Goal: Communication & Community: Answer question/provide support

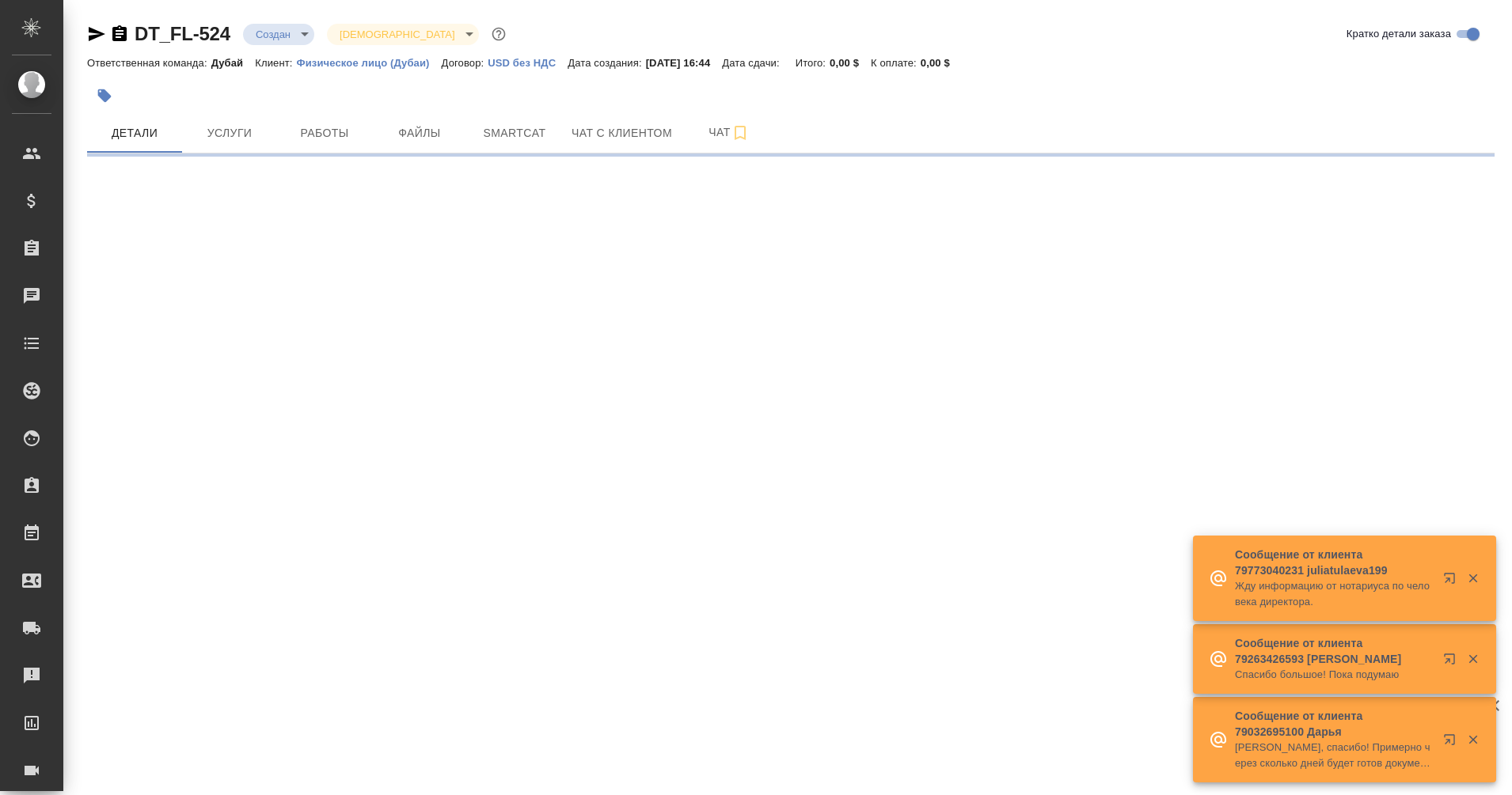
select select "RU"
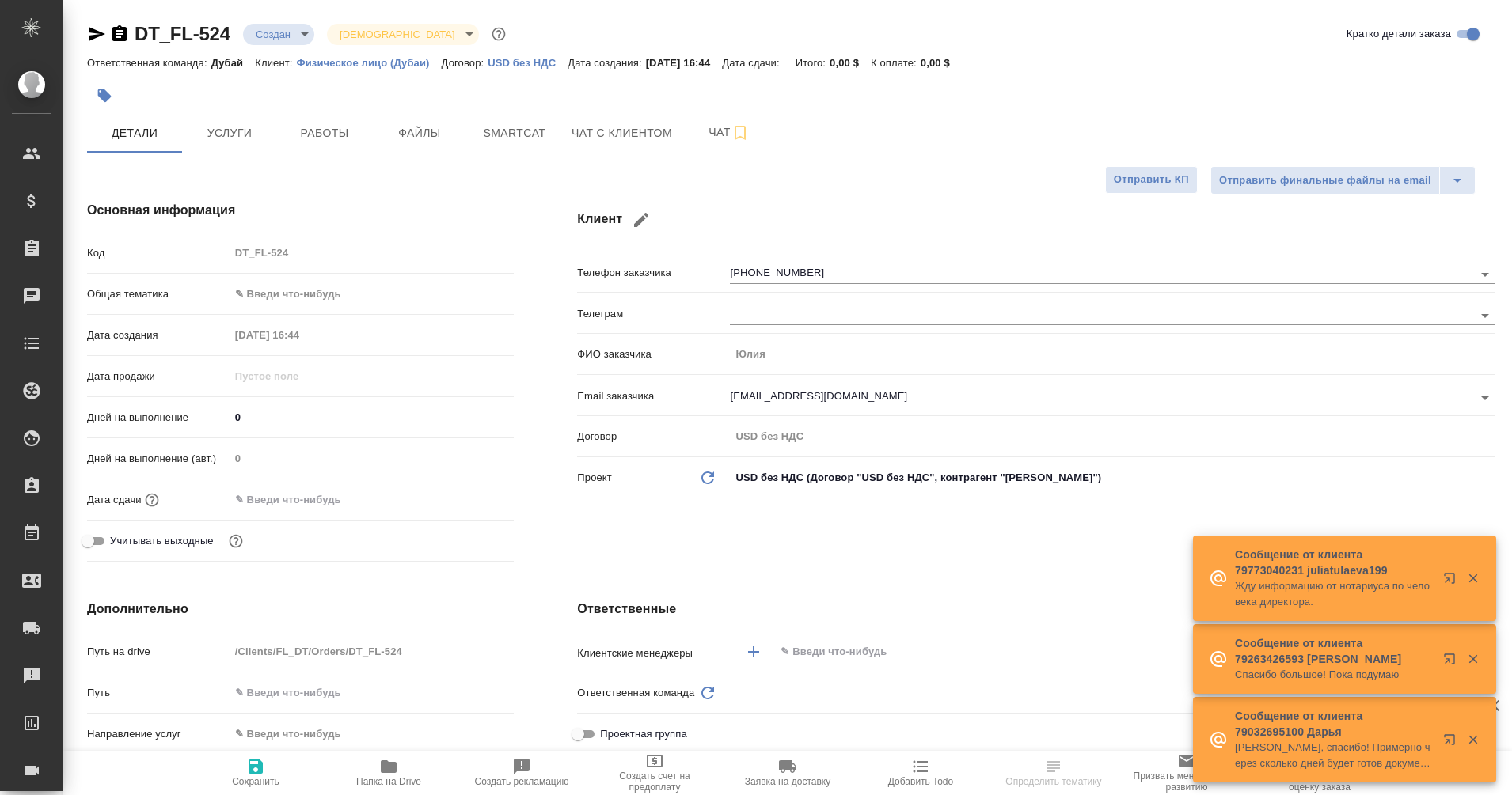
type textarea "x"
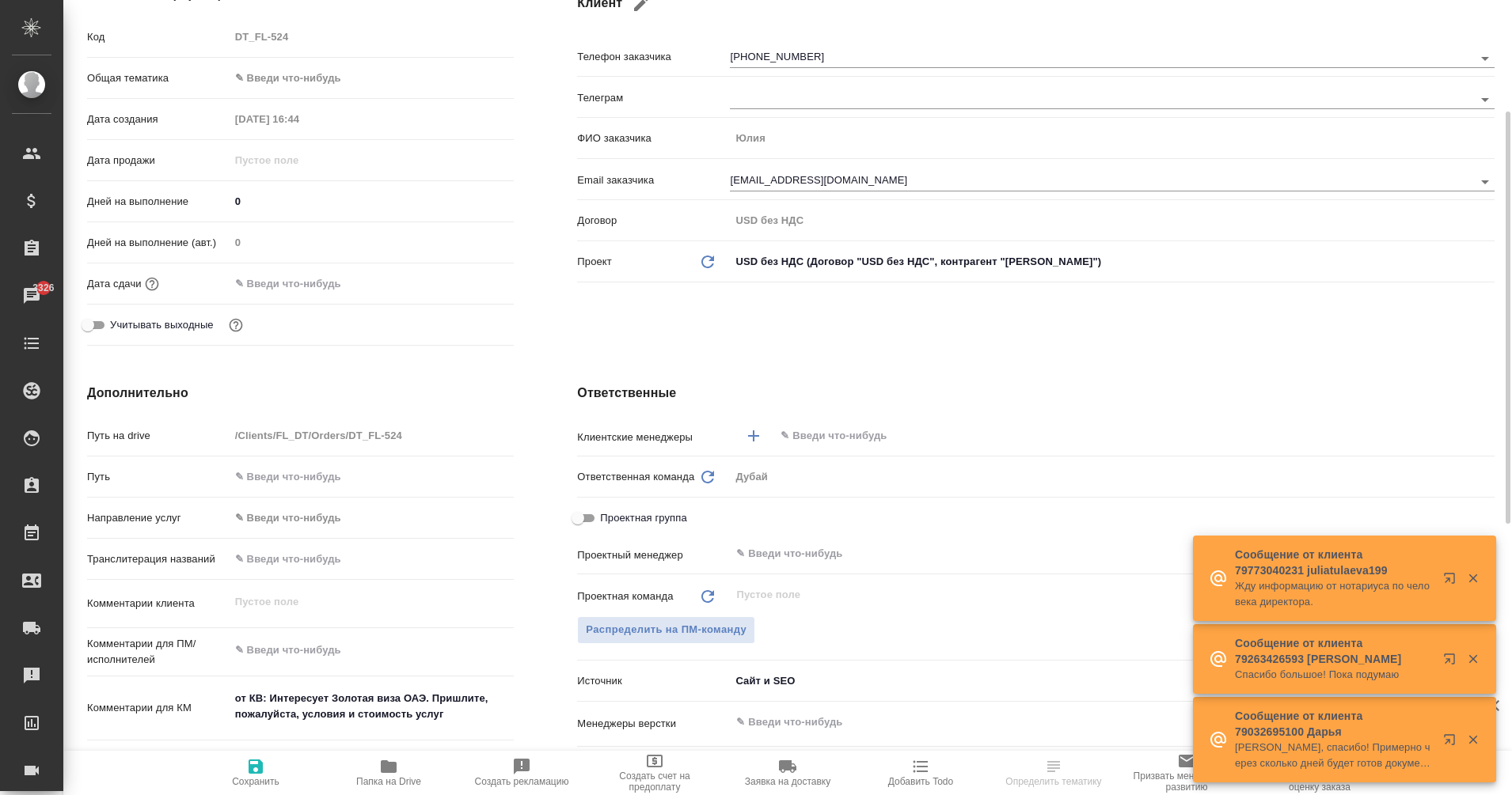
scroll to position [217, 0]
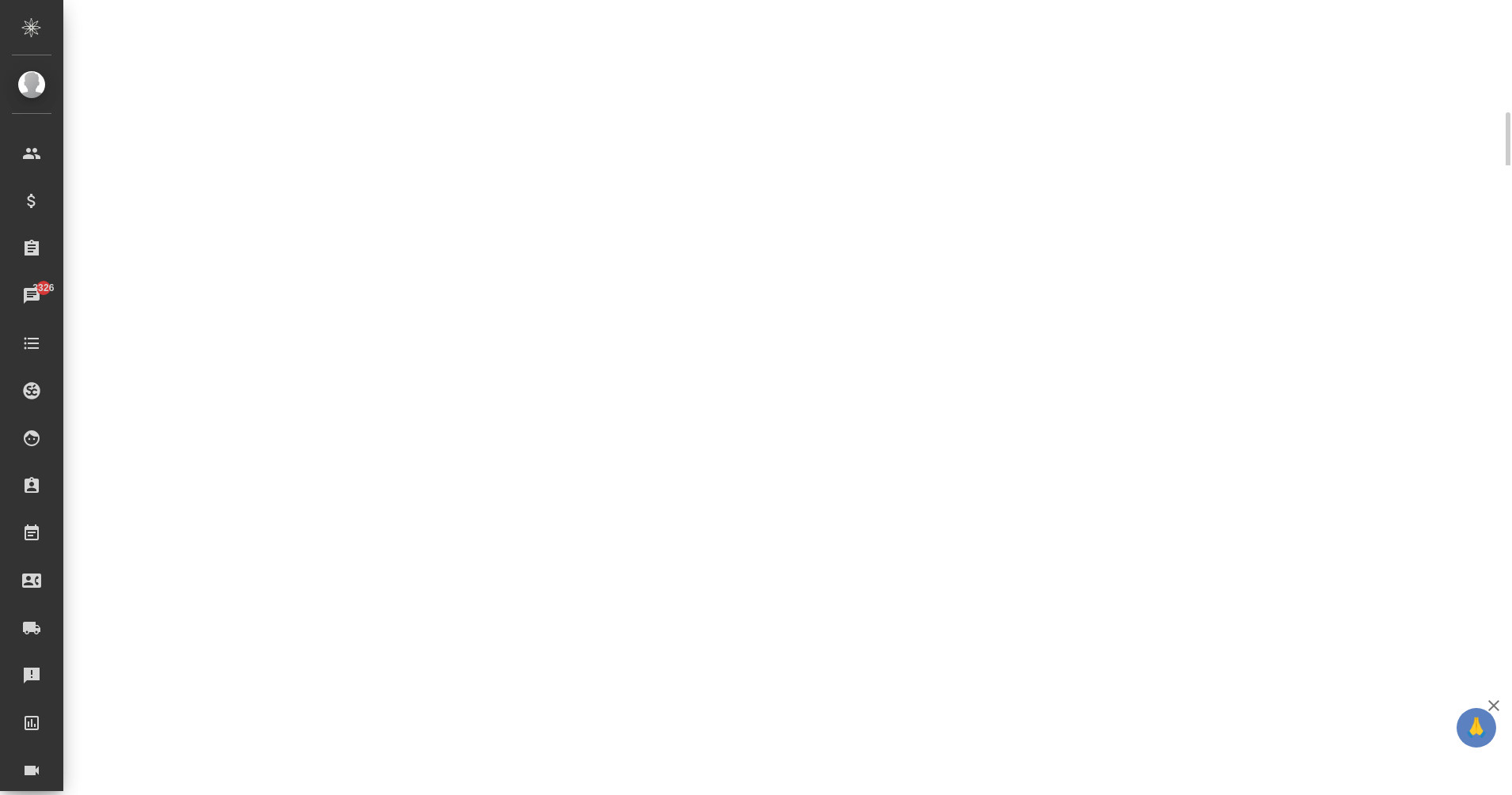
select select "RU"
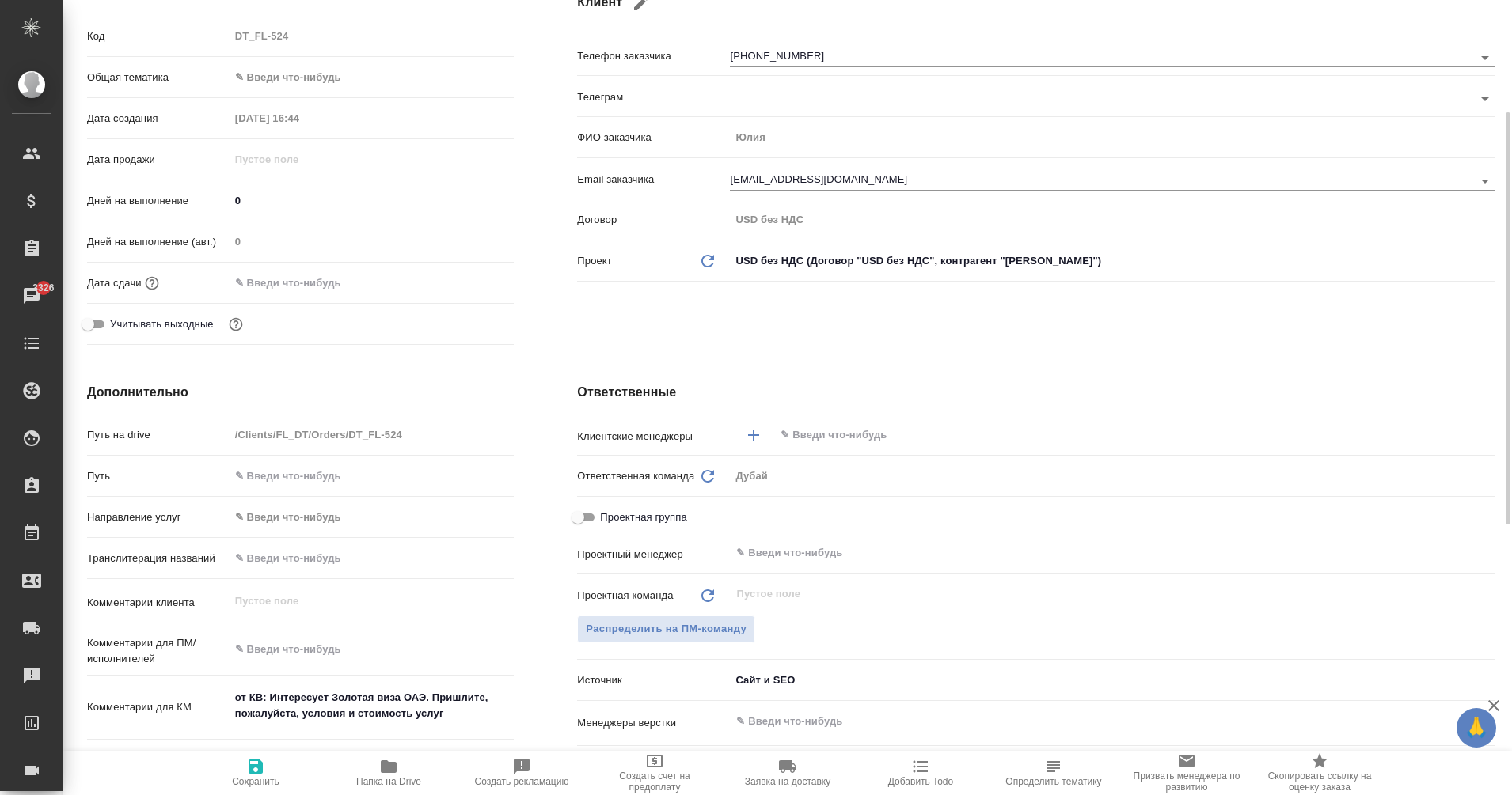
type textarea "x"
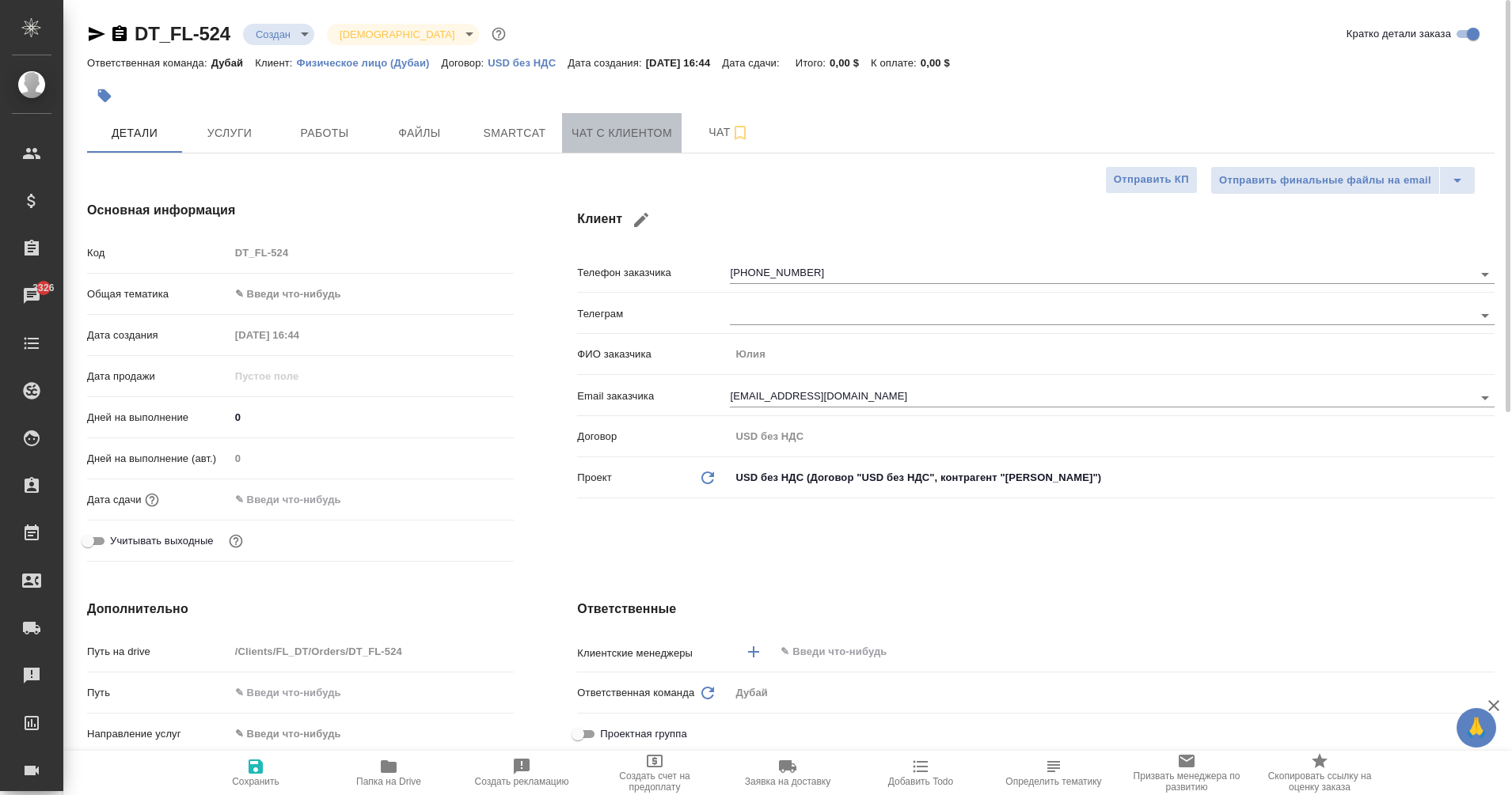
click at [636, 138] on span "Чат с клиентом" at bounding box center [621, 133] width 101 height 20
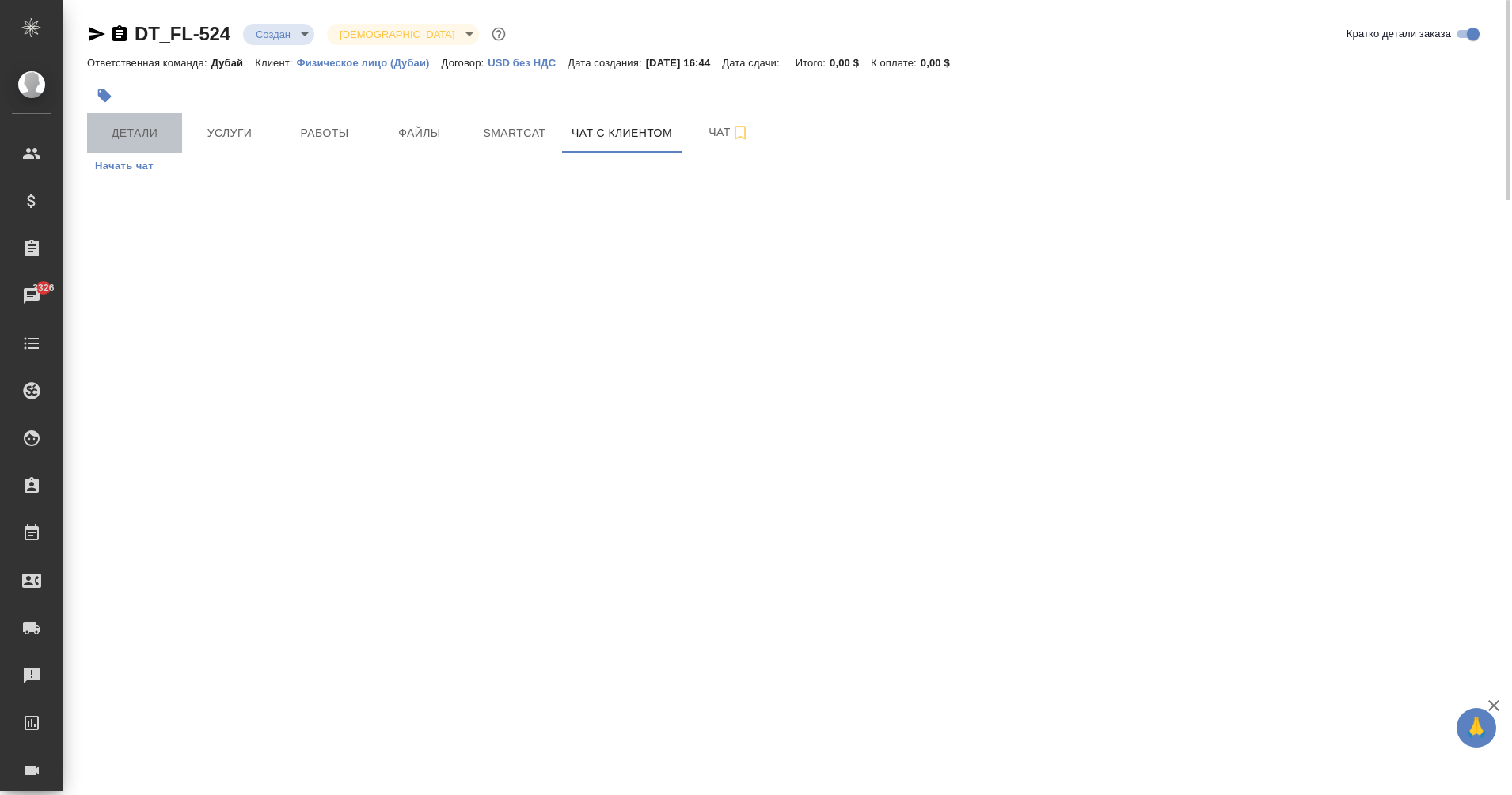
click at [138, 147] on button "Детали" at bounding box center [135, 133] width 95 height 39
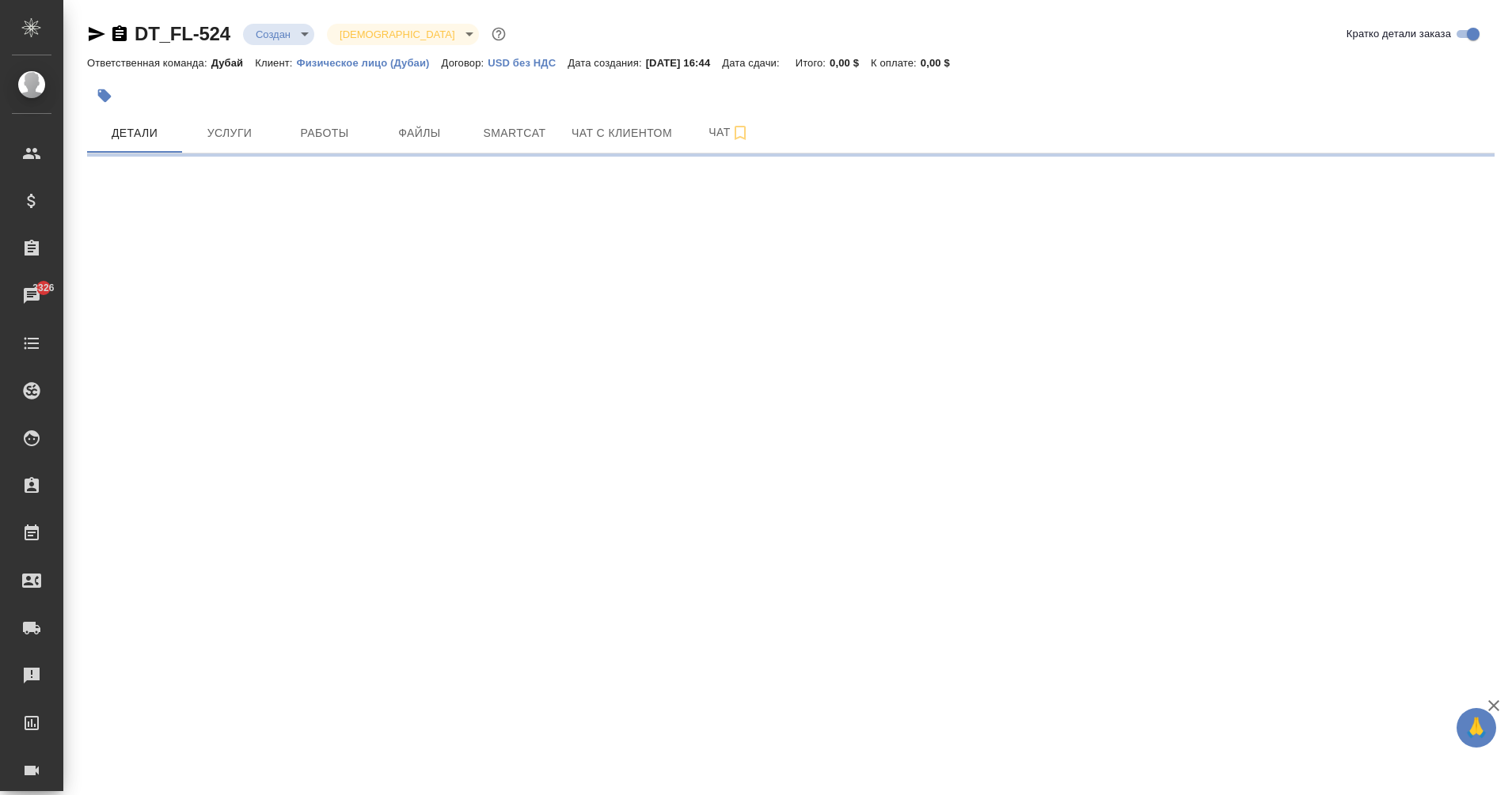
select select "RU"
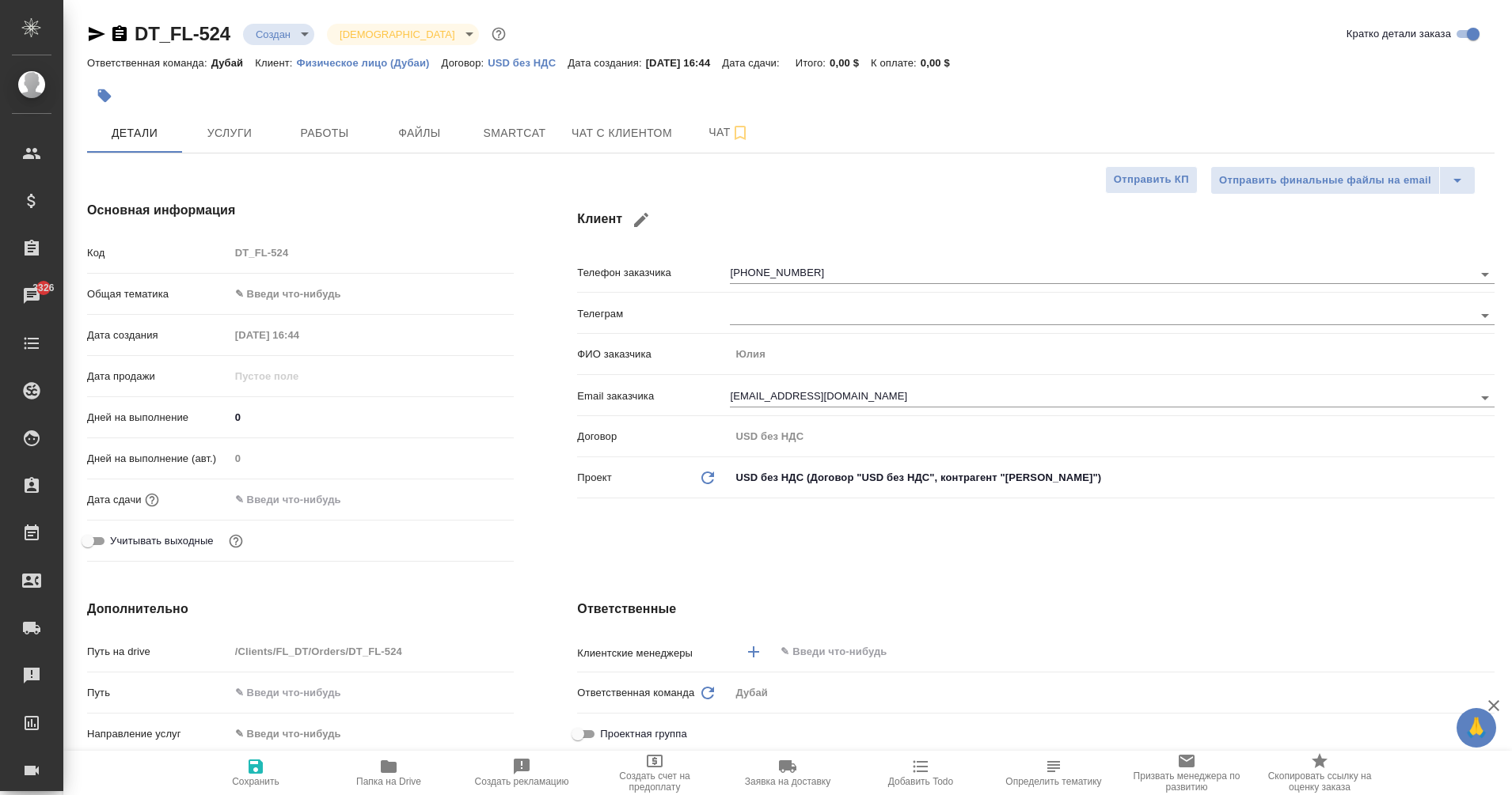
type textarea "x"
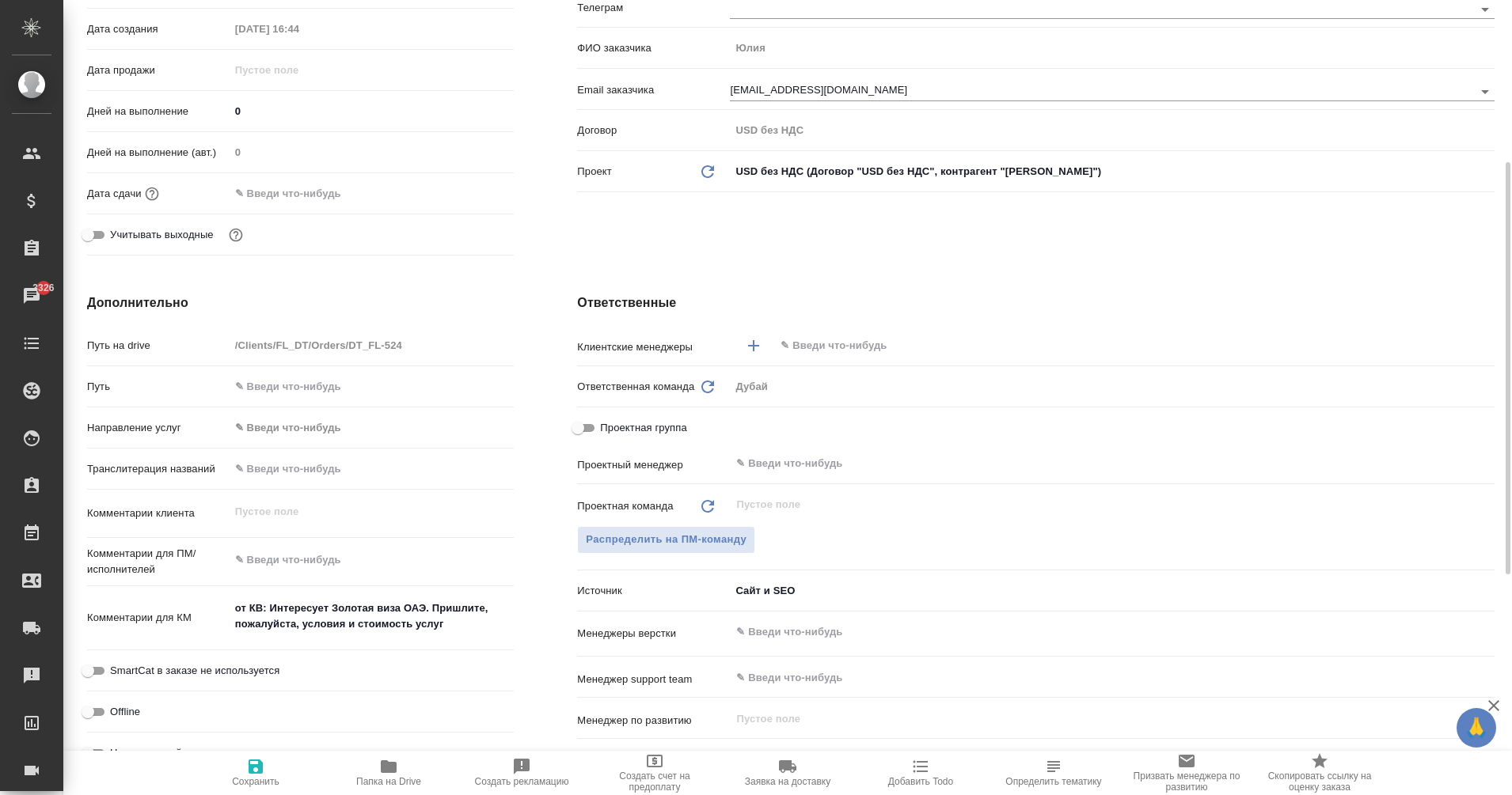
scroll to position [309, 0]
drag, startPoint x: 272, startPoint y: 603, endPoint x: 496, endPoint y: 636, distance: 226.4
click at [496, 636] on div "от КВ: Интересует Золотая виза ОАЭ. Пришлите, пожалуйста, условия и стоимость у…" at bounding box center [372, 617] width 285 height 52
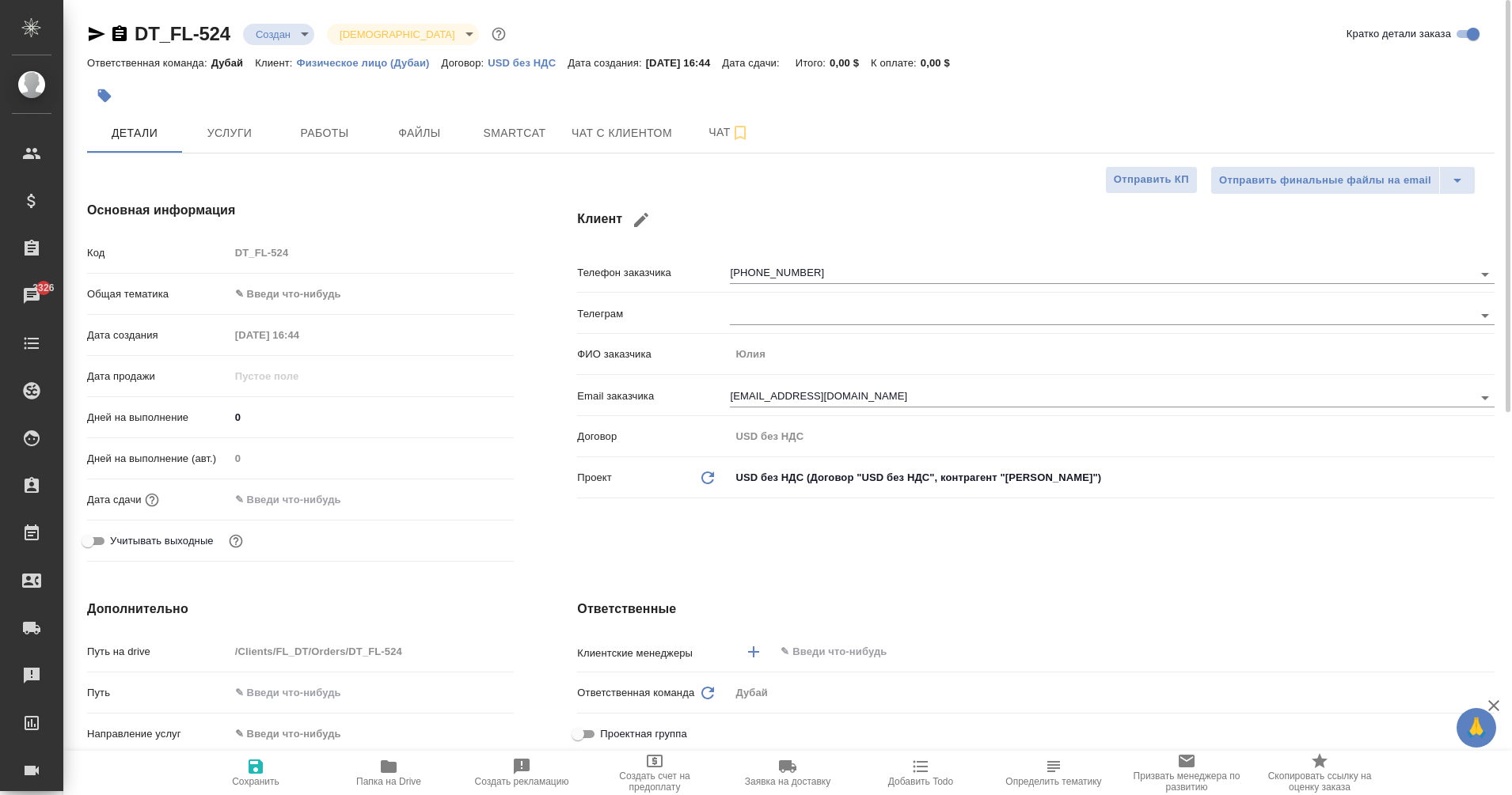
type textarea "x"
click at [646, 112] on div at bounding box center [557, 96] width 938 height 35
click at [652, 129] on span "Чат с клиентом" at bounding box center [621, 133] width 101 height 20
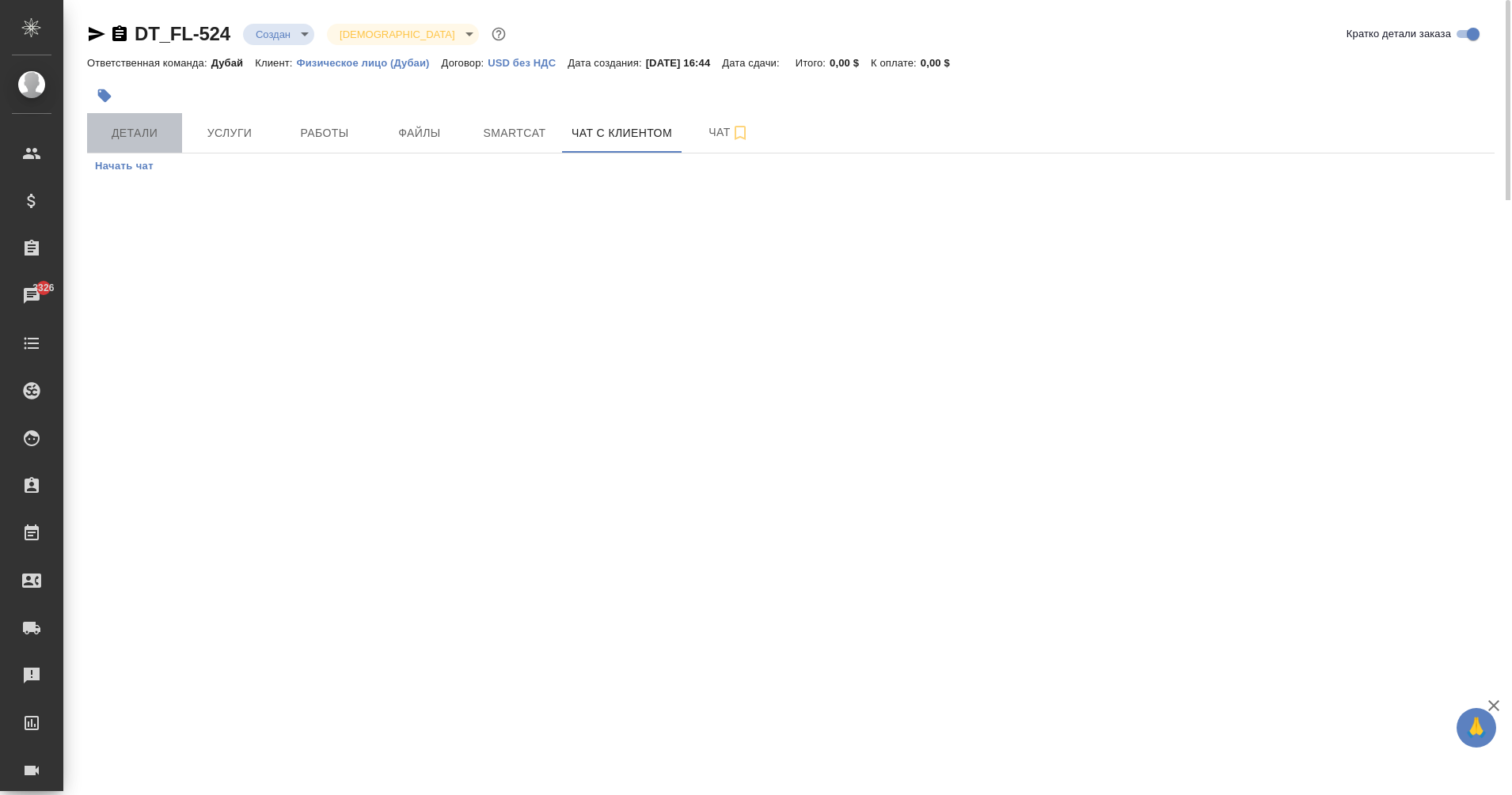
click at [153, 150] on button "Детали" at bounding box center [135, 133] width 95 height 39
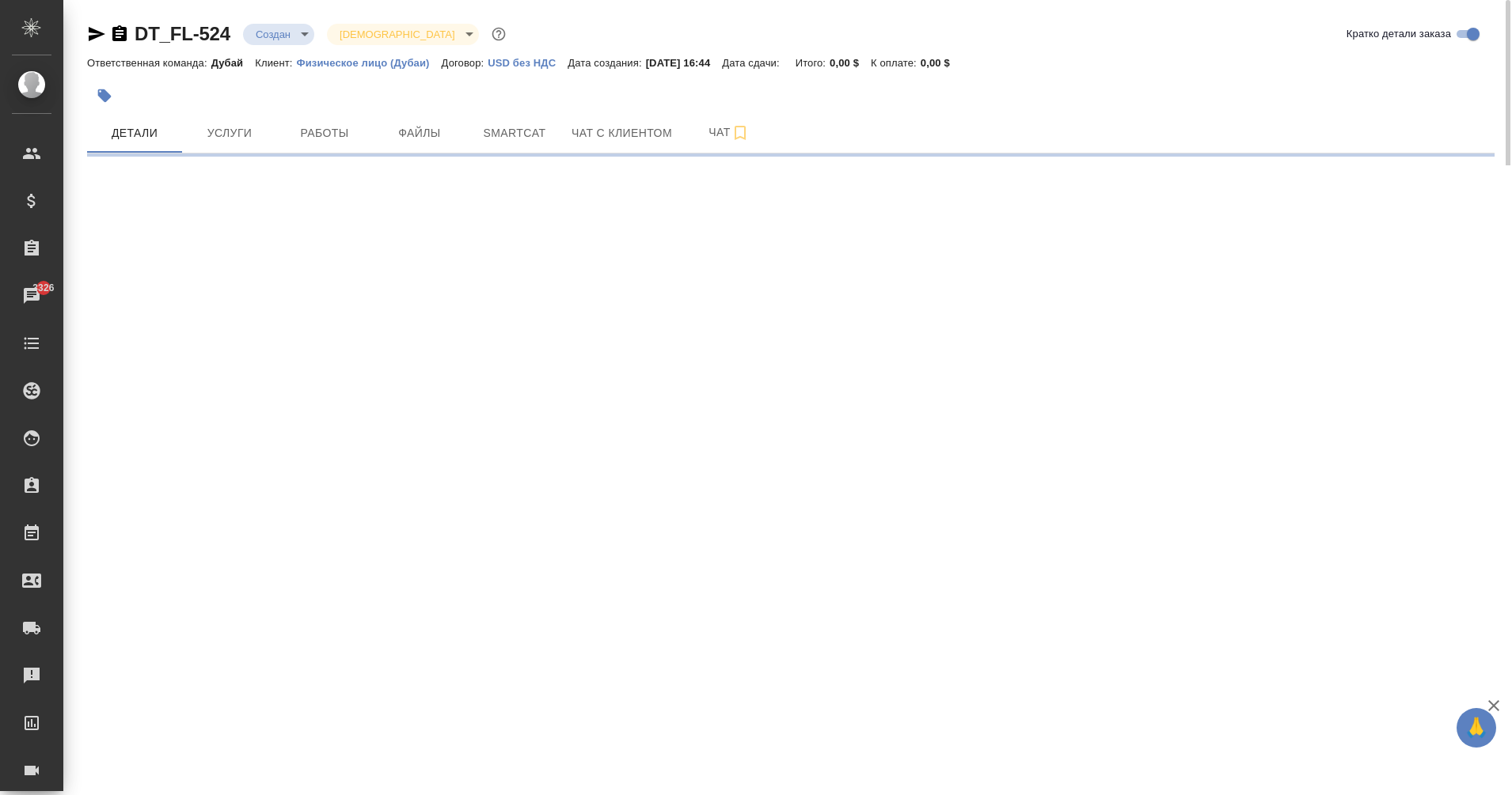
select select "RU"
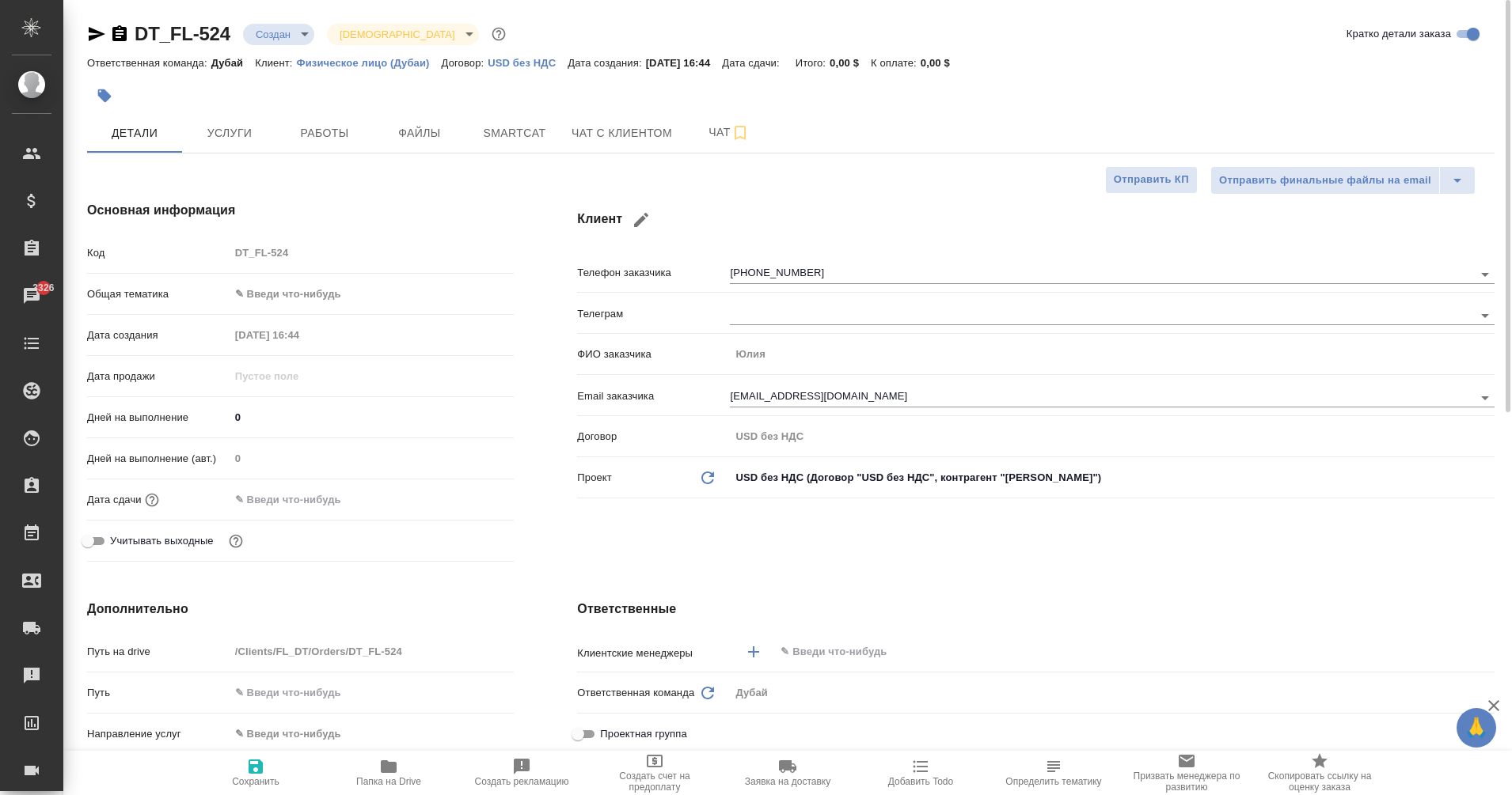
type textarea "x"
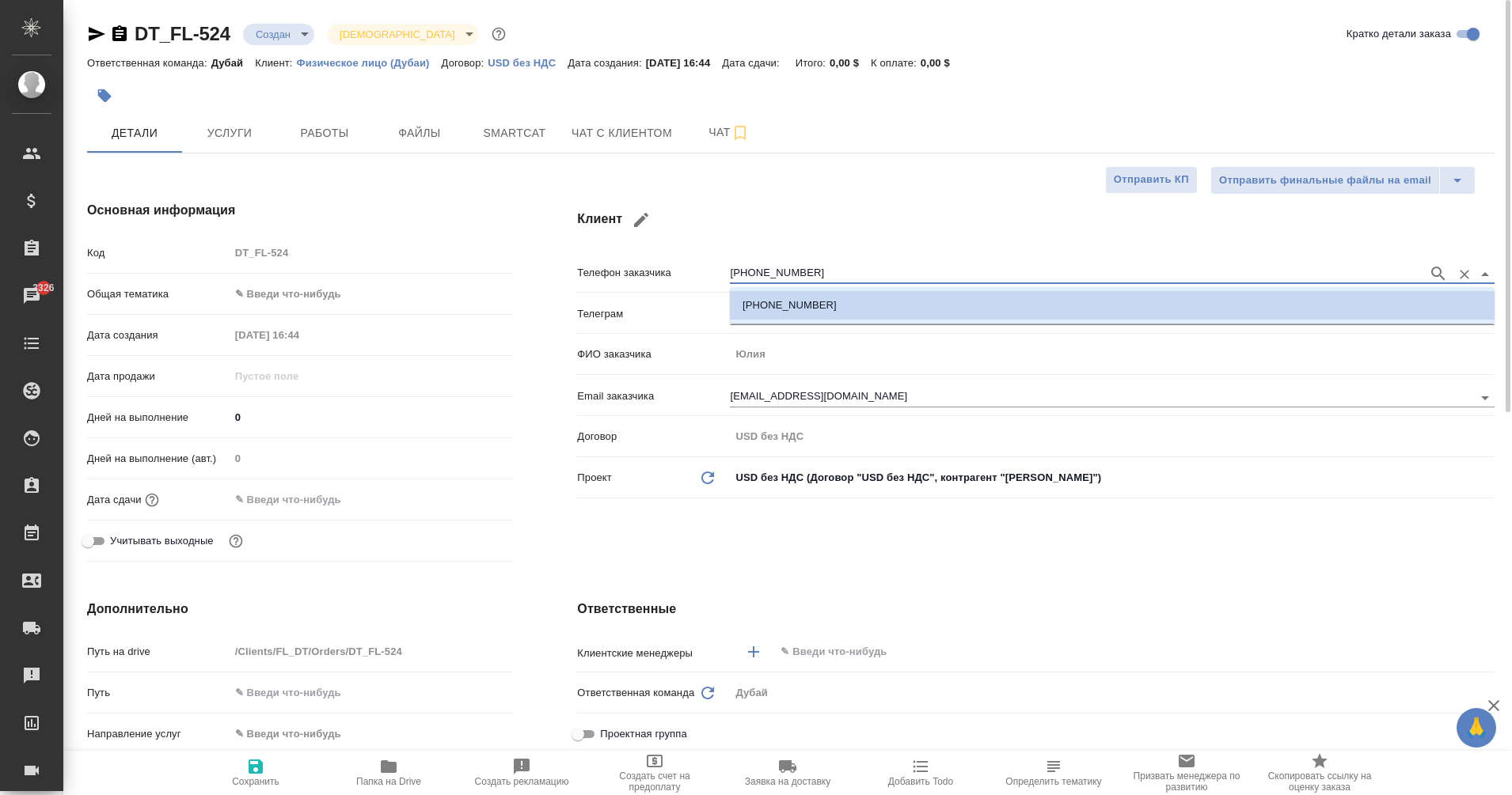
drag, startPoint x: 821, startPoint y: 282, endPoint x: 676, endPoint y: 270, distance: 145.5
click at [676, 270] on div "Телефон заказчика [PHONE_NUMBER]" at bounding box center [1036, 272] width 918 height 28
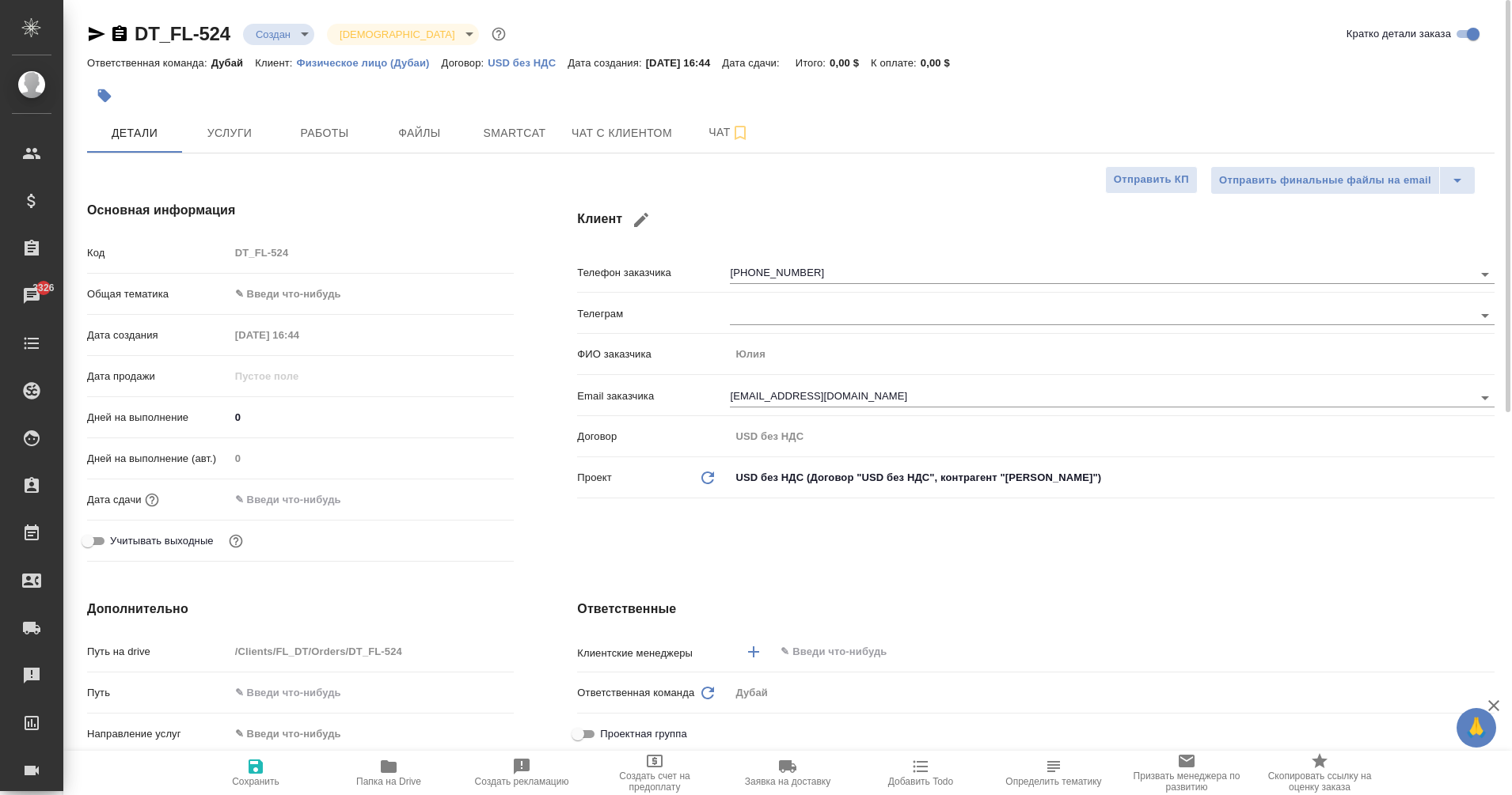
type textarea "x"
